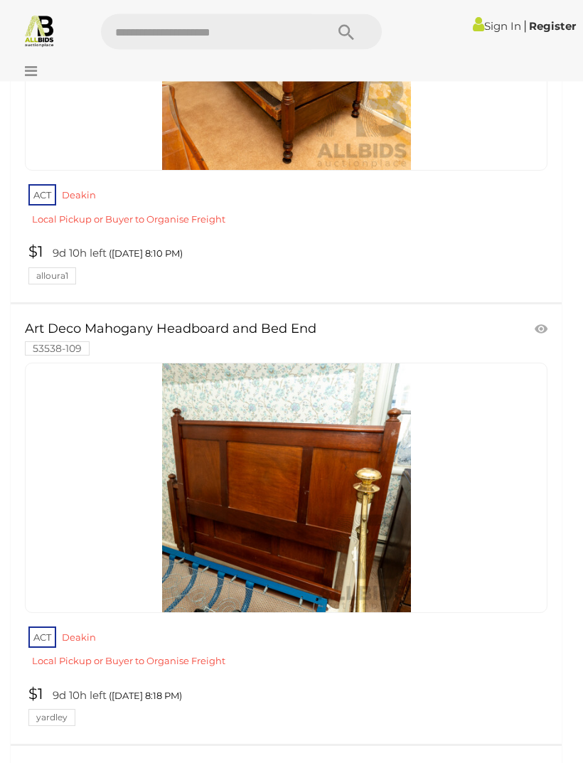
scroll to position [3559, 0]
click at [230, 520] on img at bounding box center [286, 487] width 249 height 249
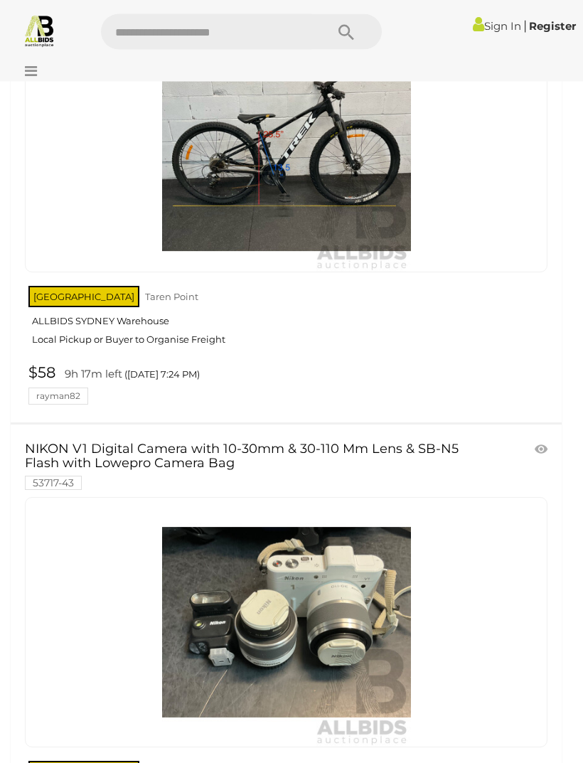
scroll to position [6643, 0]
click at [149, 31] on input "text" at bounding box center [206, 32] width 210 height 36
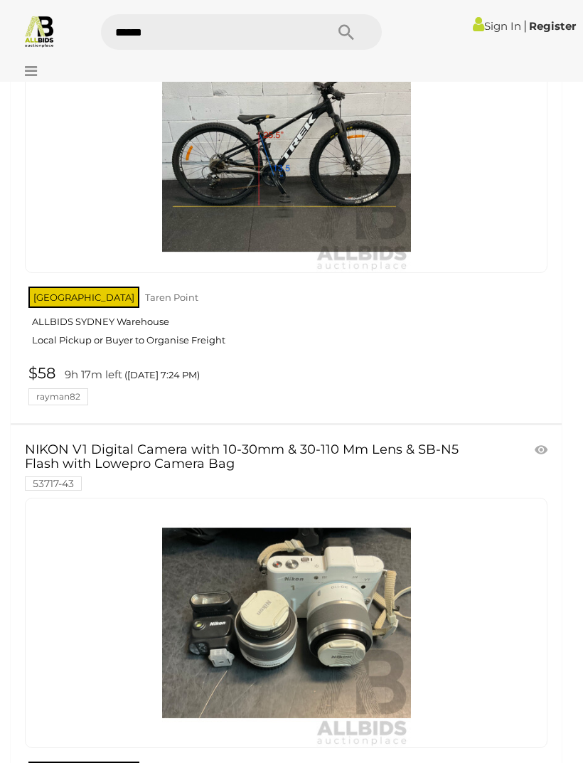
type input "******"
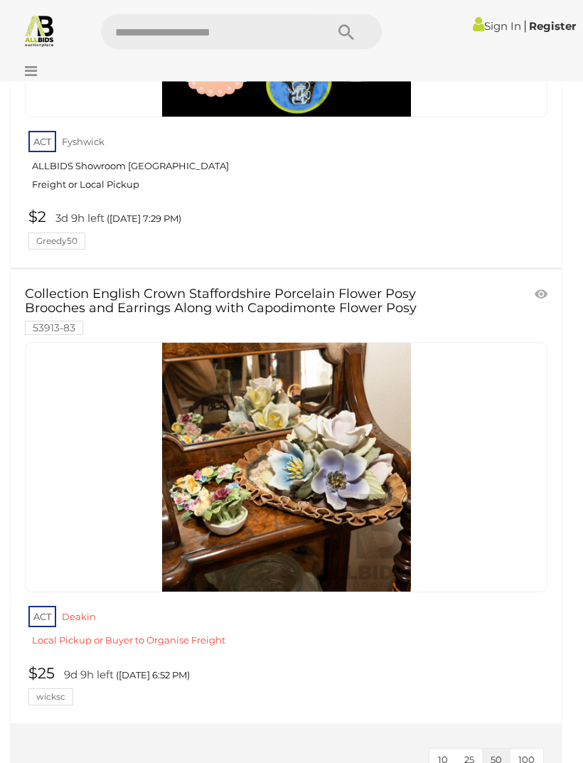
scroll to position [1344, 0]
